Goal: Task Accomplishment & Management: Complete application form

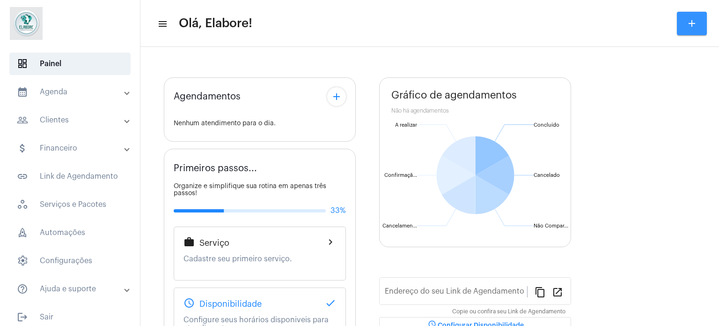
click at [686, 21] on button "add" at bounding box center [692, 23] width 30 height 23
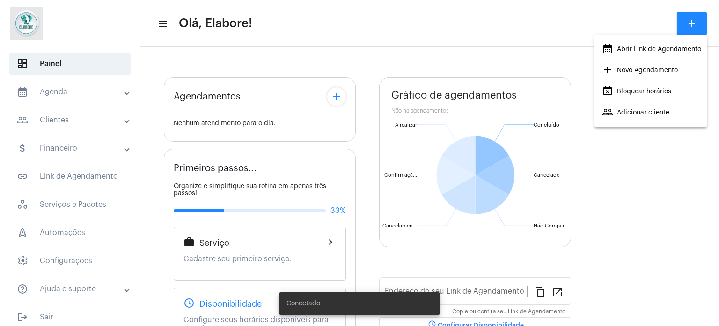
type input "[URL][DOMAIN_NAME]"
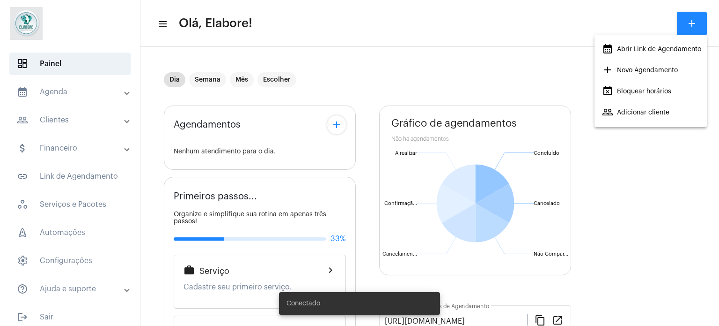
click at [634, 66] on span "add Novo Agendamento" at bounding box center [640, 70] width 76 height 17
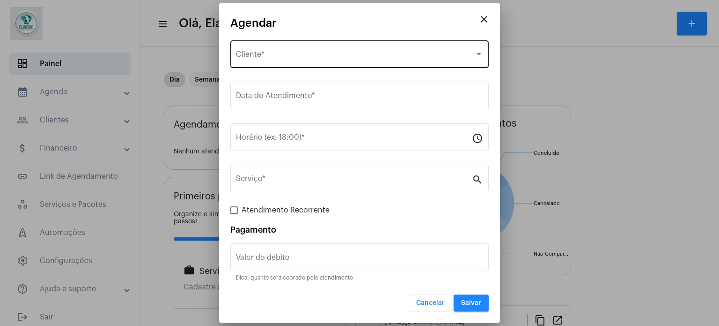
click at [317, 51] on div "Selecione o Cliente Cliente *" at bounding box center [359, 53] width 247 height 30
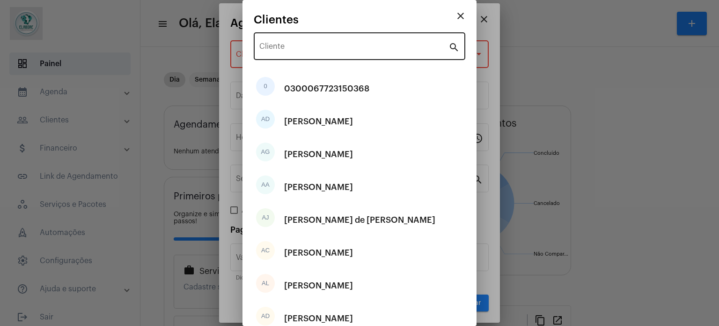
click at [332, 44] on div "Cliente" at bounding box center [353, 45] width 189 height 30
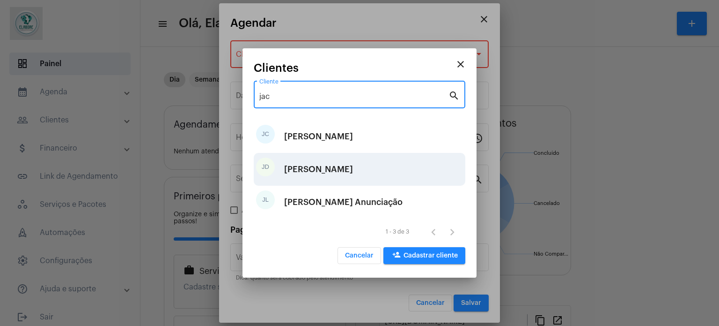
type input "jac"
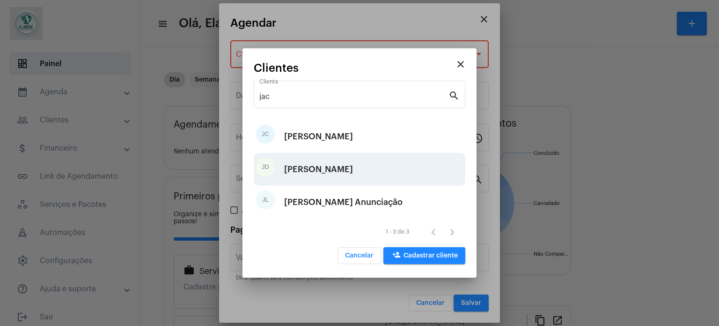
click at [325, 170] on div "[PERSON_NAME]" at bounding box center [318, 169] width 69 height 28
type input "R$"
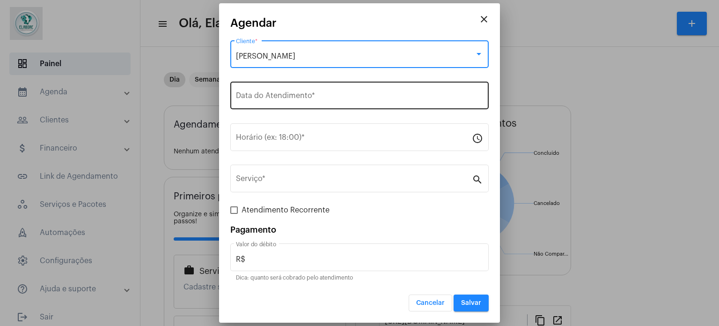
click at [341, 89] on div "Data do Atendimento *" at bounding box center [359, 95] width 247 height 30
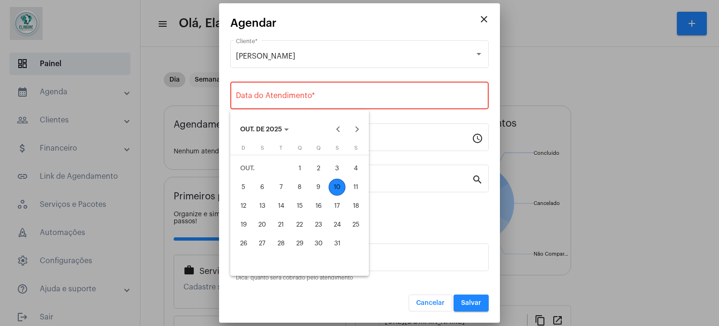
click at [336, 184] on div "10" at bounding box center [337, 186] width 17 height 17
type input "[DATE]"
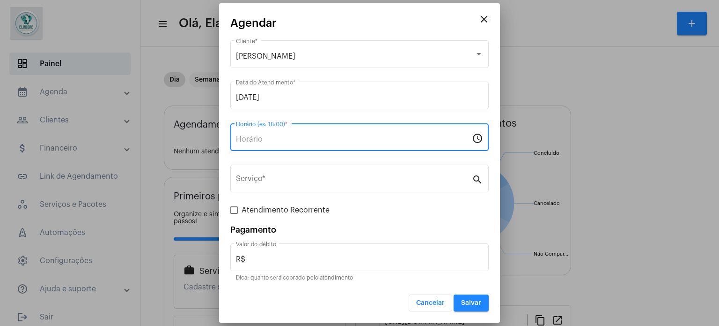
click at [330, 142] on input "Horário (ex: 18:00) *" at bounding box center [354, 139] width 236 height 8
click at [328, 142] on input "Horário (ex: 18:00) *" at bounding box center [354, 139] width 236 height 8
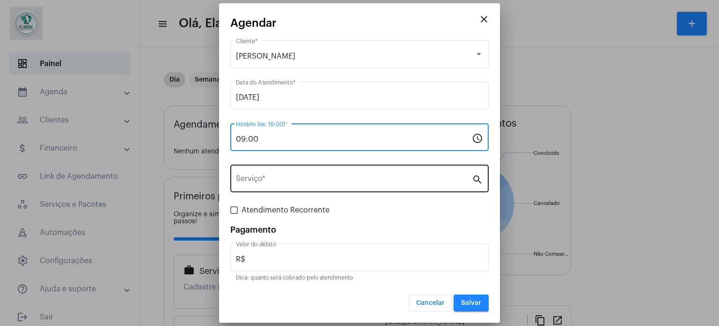
type input "09:00"
click at [354, 180] on input "Serviço *" at bounding box center [354, 180] width 236 height 8
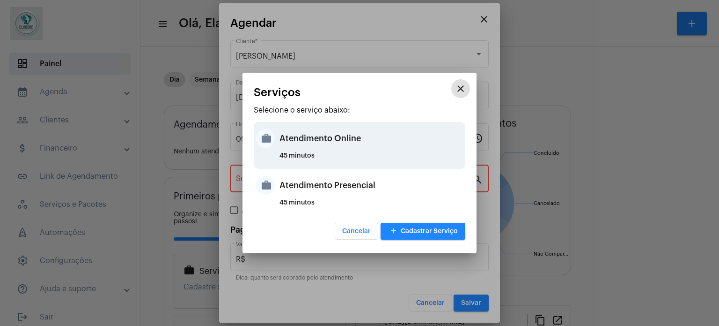
click at [332, 140] on div "Atendimento Online" at bounding box center [372, 138] width 184 height 28
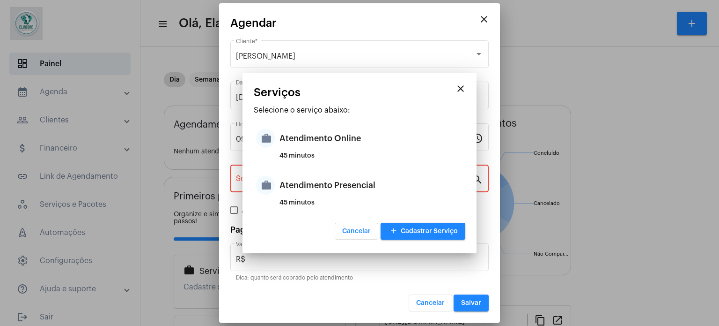
type input "Atendimento Online"
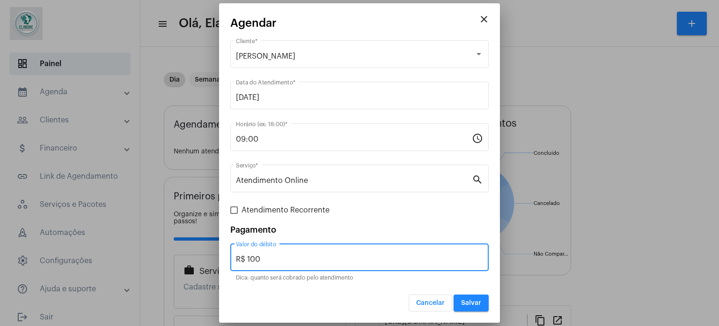
drag, startPoint x: 278, startPoint y: 257, endPoint x: 223, endPoint y: 257, distance: 55.3
click at [223, 257] on mat-dialog-container "close [PERSON_NAME] do Nascimento Santos Cliente * [DATE] Data do Atendimento *…" at bounding box center [359, 162] width 281 height 319
type input "R$ 0"
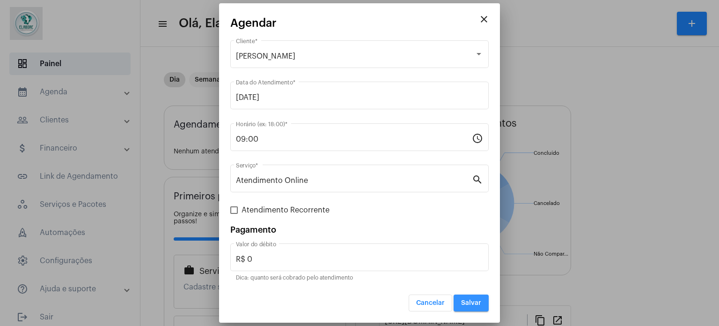
click at [478, 303] on span "Salvar" at bounding box center [471, 302] width 20 height 7
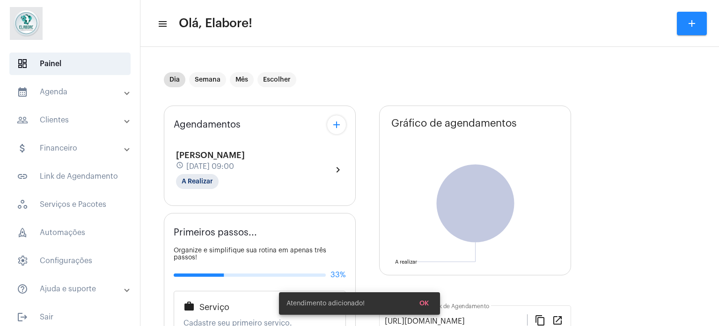
click at [245, 171] on div "[PERSON_NAME] schedule [DATE] 09:00 A Realizar" at bounding box center [210, 169] width 69 height 38
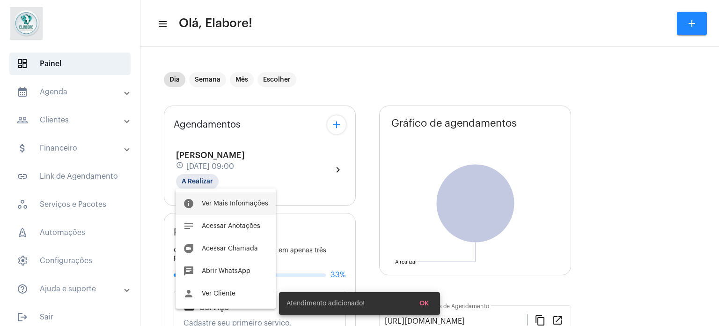
click at [234, 201] on span "Ver Mais Informações" at bounding box center [235, 203] width 67 height 7
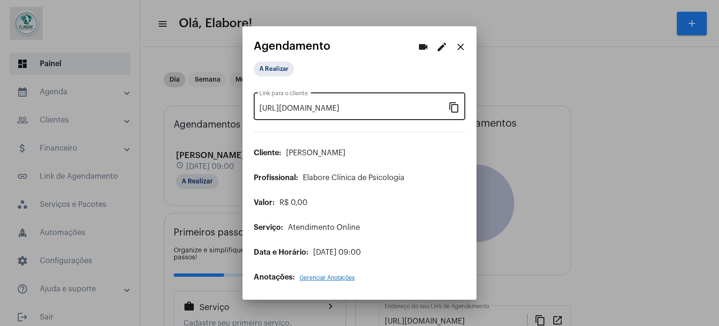
drag, startPoint x: 452, startPoint y: 108, endPoint x: 446, endPoint y: 105, distance: 6.9
click at [452, 108] on mat-icon "content_copy" at bounding box center [454, 106] width 11 height 11
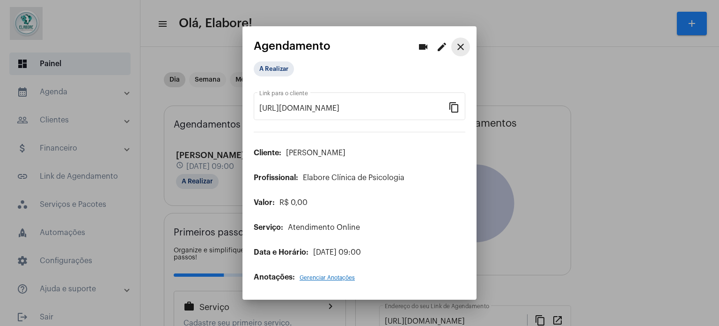
click at [460, 45] on mat-icon "close" at bounding box center [460, 46] width 11 height 11
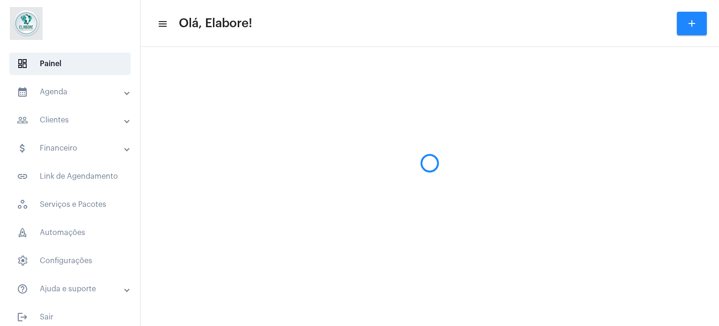
click at [688, 22] on mat-icon "add" at bounding box center [692, 23] width 11 height 11
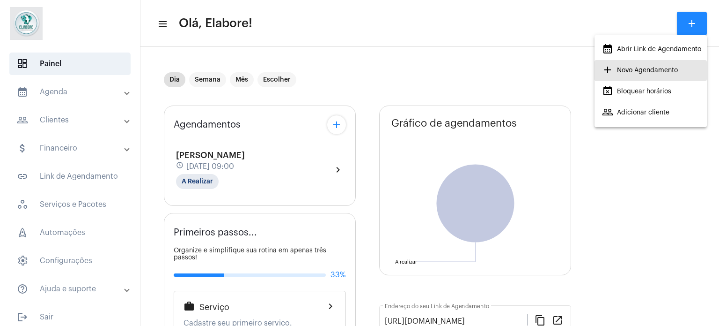
click at [658, 67] on span "add Novo Agendamento" at bounding box center [640, 70] width 76 height 17
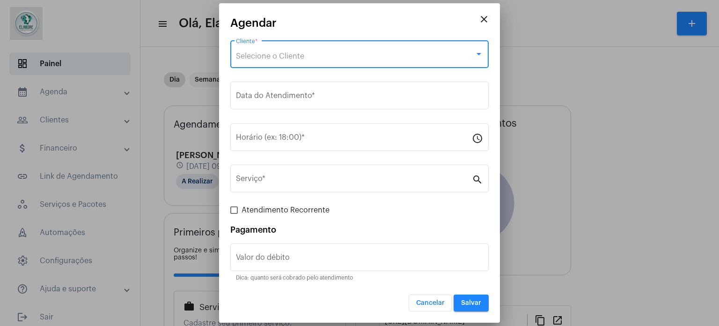
click at [296, 52] on div "Selecione o Cliente" at bounding box center [355, 56] width 239 height 8
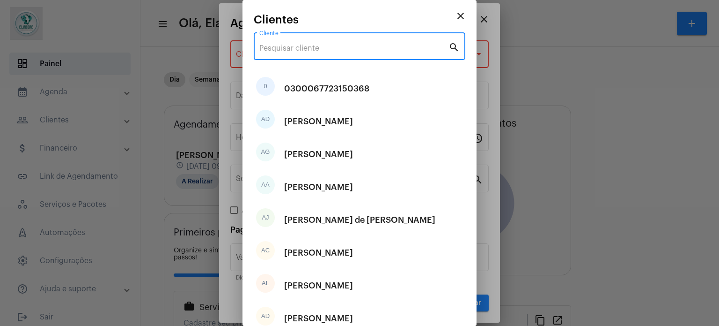
click at [296, 52] on input "Cliente" at bounding box center [353, 48] width 189 height 8
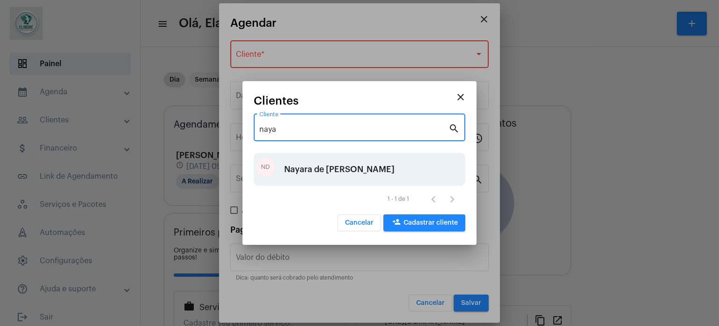
type input "naya"
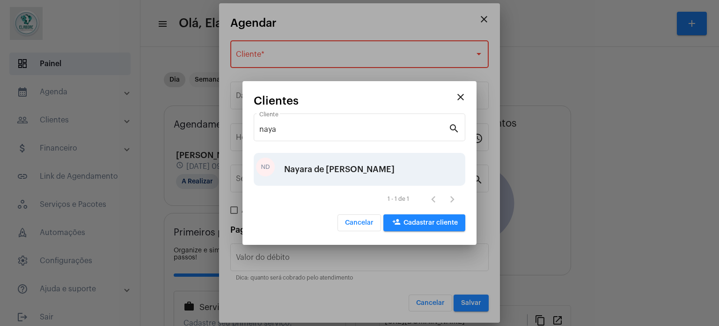
click at [352, 172] on div "Nayara de [PERSON_NAME]" at bounding box center [339, 169] width 111 height 28
type input "R$"
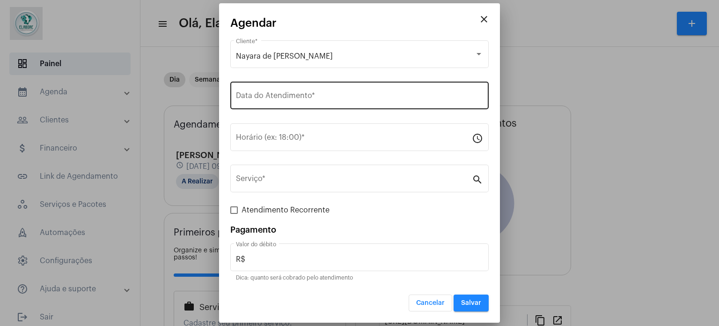
click at [306, 86] on div "Data do Atendimento *" at bounding box center [359, 95] width 247 height 30
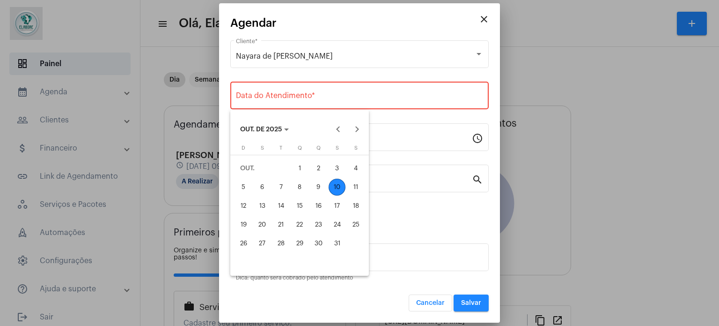
click at [334, 183] on div "10" at bounding box center [337, 186] width 17 height 17
type input "[DATE]"
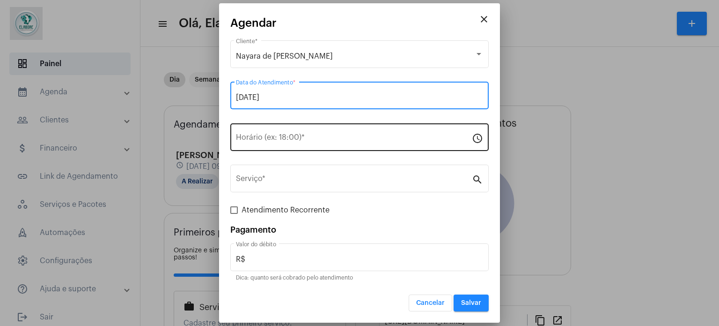
click at [327, 140] on input "Horário (ex: 18:00) *" at bounding box center [354, 139] width 236 height 8
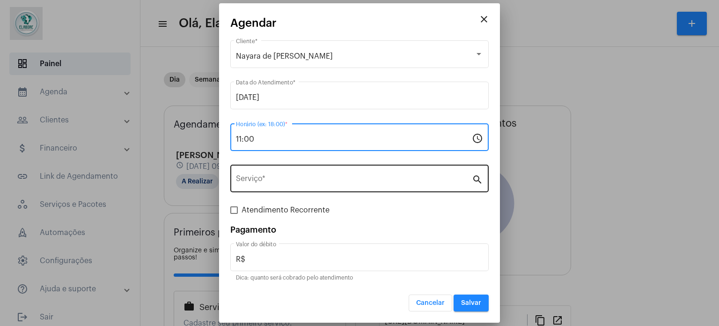
type input "11:00"
click at [356, 184] on input "Serviço *" at bounding box center [354, 180] width 236 height 8
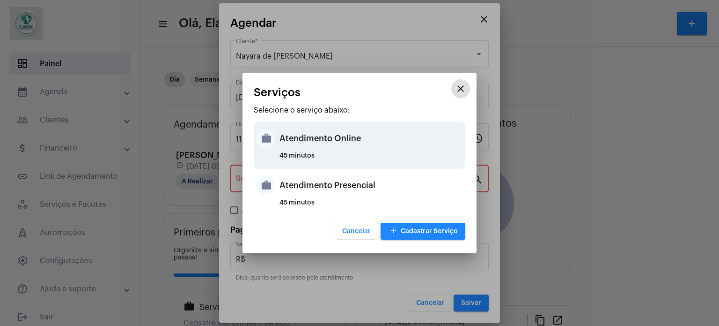
click at [285, 143] on div "Atendimento Online" at bounding box center [372, 138] width 184 height 28
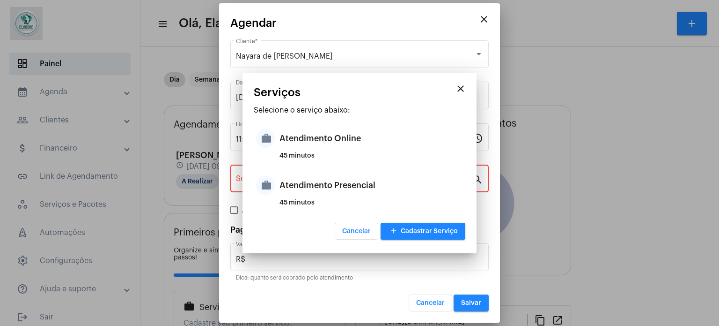
type input "Atendimento Online"
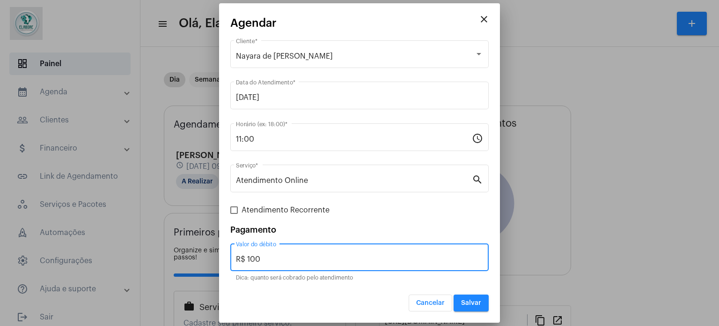
drag, startPoint x: 341, startPoint y: 254, endPoint x: 219, endPoint y: 252, distance: 122.7
click at [219, 252] on div "close Agendar Nayara de [PERSON_NAME] Cliente * [DATE] Data do Atendimento * 11…" at bounding box center [359, 163] width 719 height 326
type input "R$ 0"
click at [468, 299] on span "Salvar" at bounding box center [471, 302] width 20 height 7
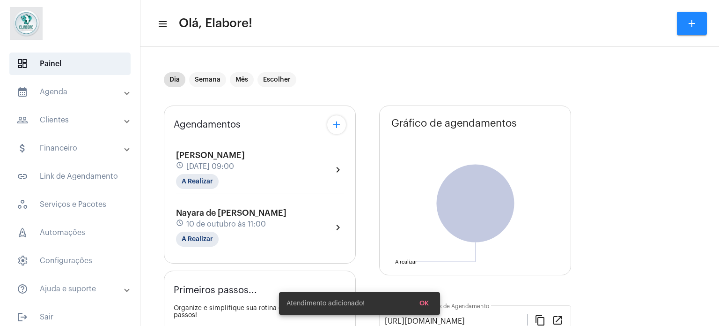
click at [246, 227] on div "schedule [DATE] 11:00" at bounding box center [231, 224] width 111 height 10
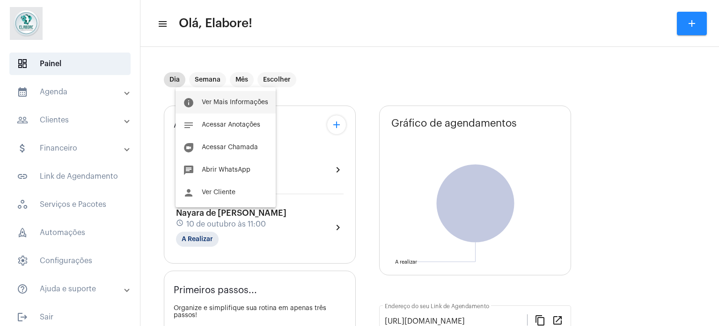
click at [219, 101] on span "Ver Mais Informações" at bounding box center [235, 102] width 67 height 7
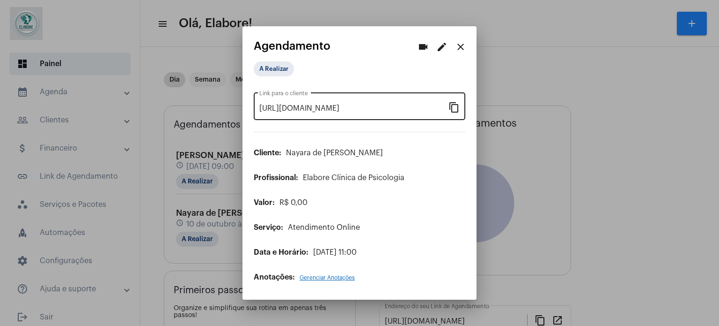
click at [447, 102] on div "[URL][DOMAIN_NAME] Link para o cliente" at bounding box center [353, 105] width 189 height 30
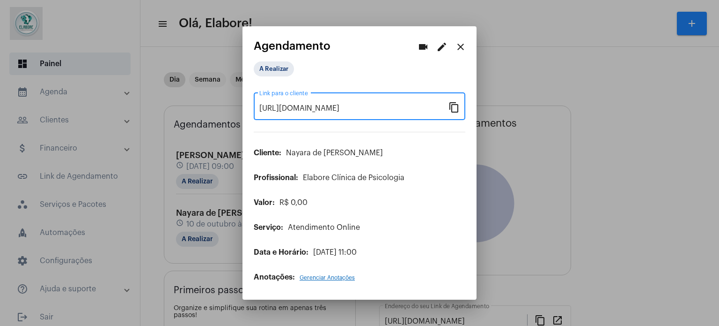
click at [453, 103] on mat-icon "content_copy" at bounding box center [454, 106] width 11 height 11
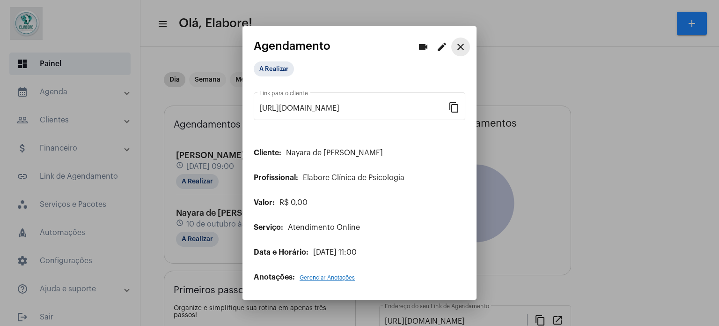
click at [459, 44] on mat-icon "close" at bounding box center [460, 46] width 11 height 11
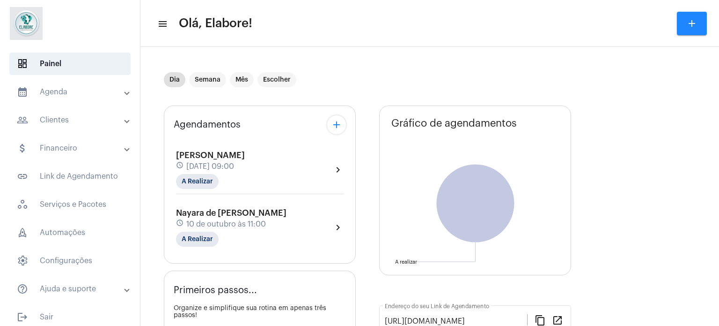
click at [447, 32] on mat-toolbar-row "menu Olá, Elabore! add" at bounding box center [430, 23] width 579 height 30
